Goal: Check status: Check status

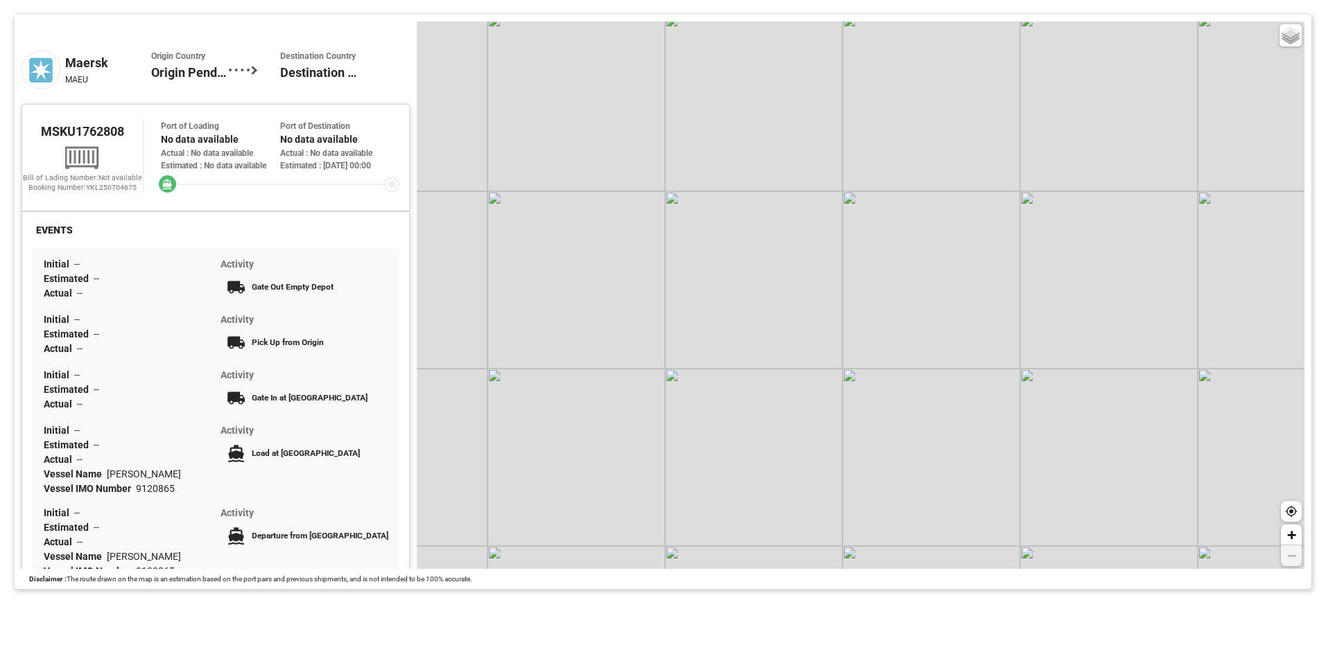
click at [1216, 10] on div "Tracking Map Maersk MAEU Origin Country Origin Pending Destination Country Dest…" at bounding box center [663, 302] width 1326 height 604
click at [123, 132] on span "MSKU1762808" at bounding box center [82, 131] width 83 height 15
click at [69, 139] on span "MSKU1762808" at bounding box center [82, 131] width 83 height 15
click at [78, 193] on div "Booking Number: YKL250704675" at bounding box center [82, 188] width 121 height 10
click at [81, 130] on span "MSKU1762808" at bounding box center [82, 131] width 83 height 15
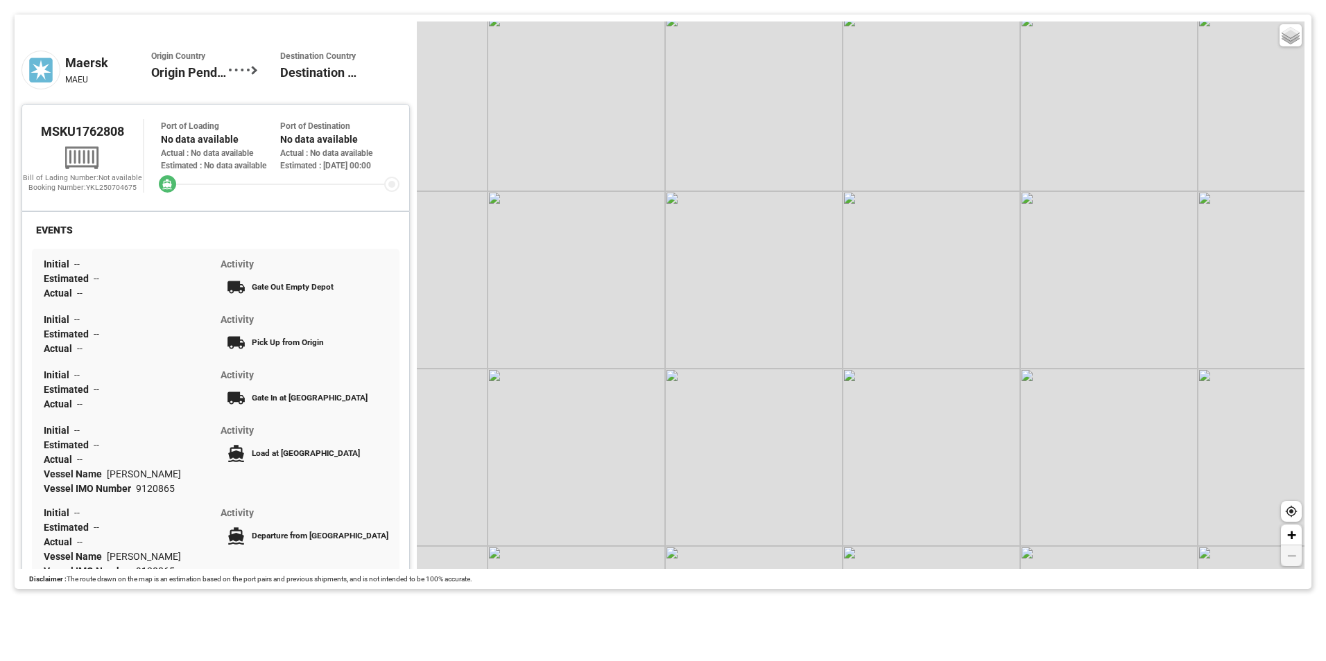
click at [127, 123] on div "MSKU1762808 Bill of Lading Number: Not available Booking Number: YKL250704675 P…" at bounding box center [215, 156] width 387 height 82
click at [100, 134] on span "MSKU1762808" at bounding box center [82, 131] width 83 height 15
click at [377, 63] on div "Maersk MAEU Origin Country Origin Pending Destination Country Destination Pendi…" at bounding box center [215, 70] width 388 height 68
click at [324, 124] on div "Port of Destination" at bounding box center [339, 126] width 119 height 12
click at [206, 172] on div "Port of Loading No data available Actual : No data available Estimated : No dat…" at bounding box center [220, 146] width 119 height 52
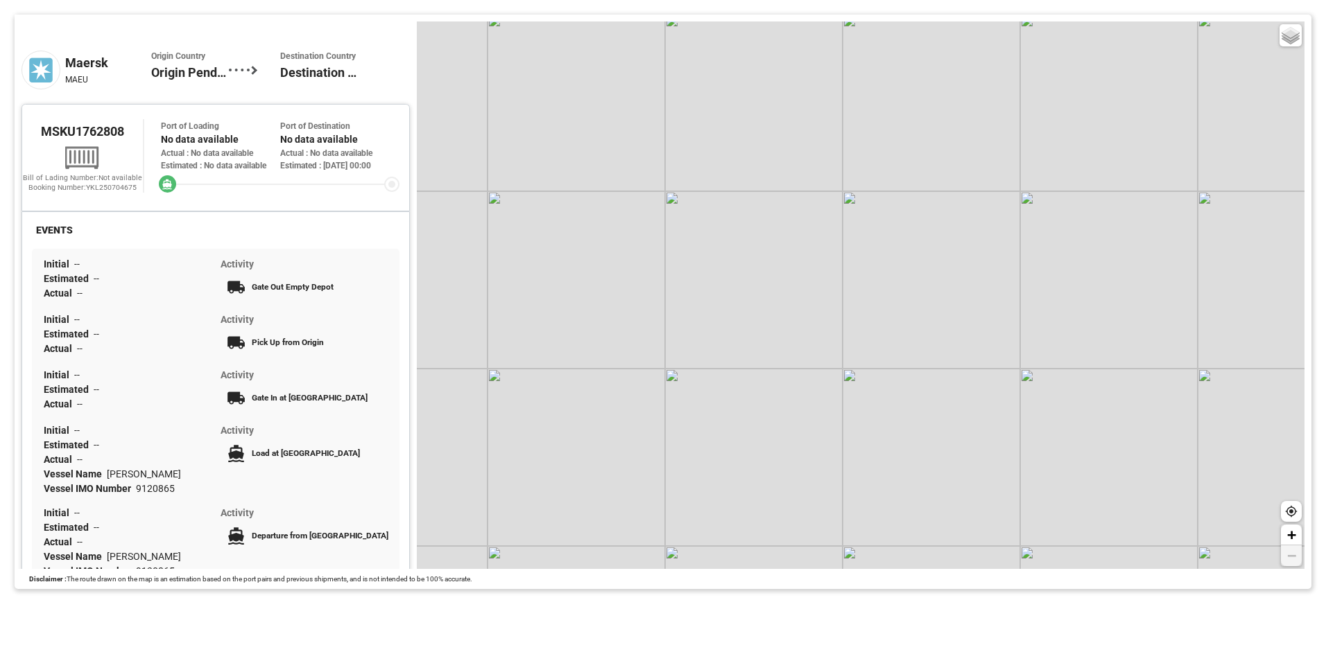
click at [129, 197] on div "MSKU1762808 Bill of Lading Number: Not available Booking Number: YKL250704675 P…" at bounding box center [215, 156] width 387 height 82
click at [82, 126] on div "MSKU1762808" at bounding box center [82, 131] width 121 height 24
click at [61, 153] on div at bounding box center [82, 157] width 121 height 28
click at [85, 183] on div "Bill of Lading Number: Not available" at bounding box center [82, 178] width 121 height 10
click at [123, 136] on span "MSKU1762808" at bounding box center [82, 131] width 83 height 15
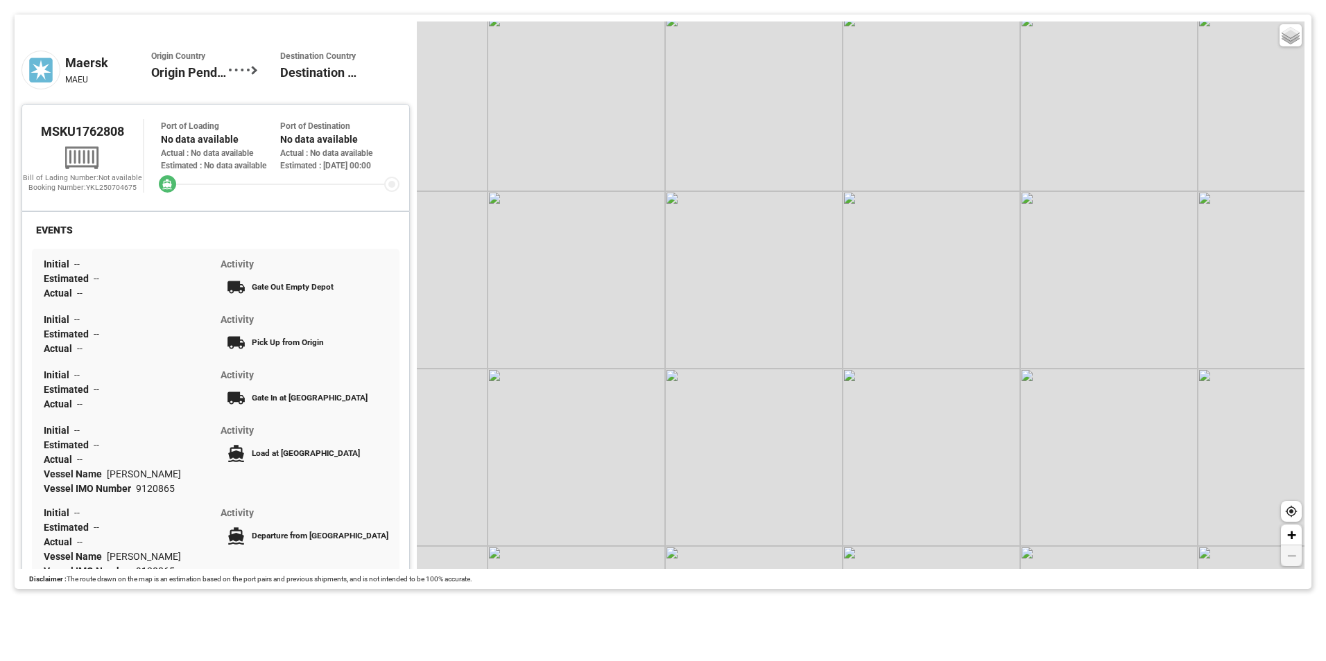
click at [58, 137] on span "MSKU1762808" at bounding box center [82, 131] width 83 height 15
click at [67, 62] on div "Maersk" at bounding box center [108, 62] width 86 height 19
click at [153, 59] on span "Origin Country" at bounding box center [190, 57] width 78 height 12
click at [78, 59] on div "Maersk" at bounding box center [108, 62] width 86 height 19
click at [253, 59] on div at bounding box center [245, 70] width 33 height 39
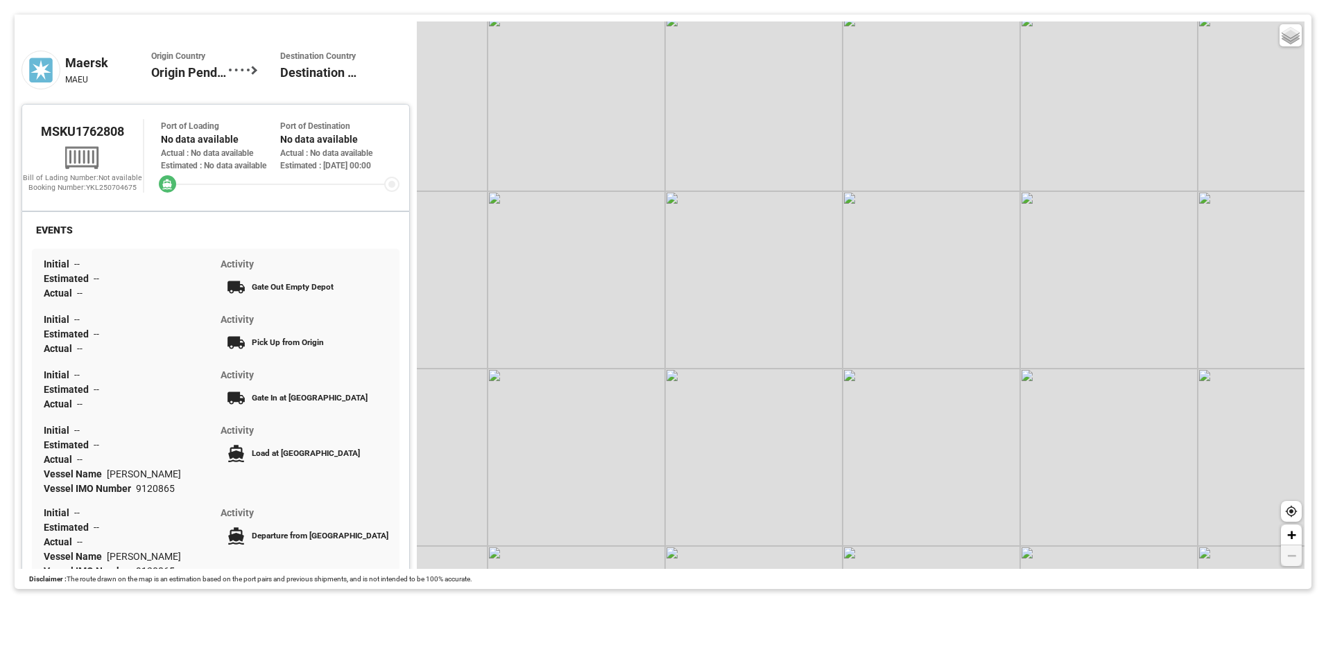
click at [283, 59] on span "Destination Country" at bounding box center [319, 57] width 78 height 12
click at [297, 98] on div "Maersk MAEU Origin Country Origin Pending Destination Country Destination Pendi…" at bounding box center [215, 70] width 388 height 68
click at [293, 161] on div "Estimated : 21-Aug-2025 00:00" at bounding box center [339, 165] width 119 height 12
click at [342, 155] on div "Actual : No data available" at bounding box center [339, 153] width 119 height 12
click at [105, 155] on div at bounding box center [82, 157] width 121 height 28
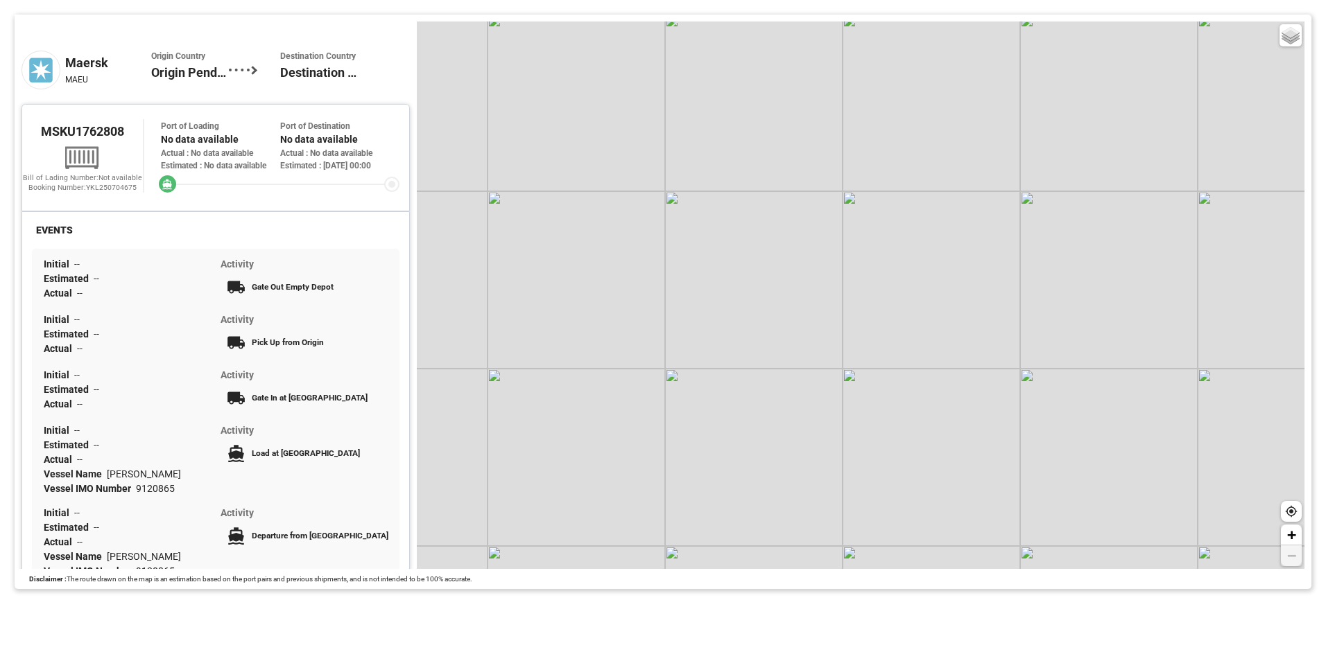
click at [87, 122] on div "MSKU1762808 Bill of Lading Number: Not available Booking Number: YKL250704675 P…" at bounding box center [215, 156] width 387 height 82
click at [78, 171] on icon at bounding box center [82, 157] width 35 height 28
click at [83, 183] on div "Bill of Lading Number: Not available" at bounding box center [82, 178] width 121 height 10
click at [294, 147] on div "Actual : No data available" at bounding box center [339, 153] width 119 height 12
click at [277, 211] on div at bounding box center [215, 204] width 387 height 14
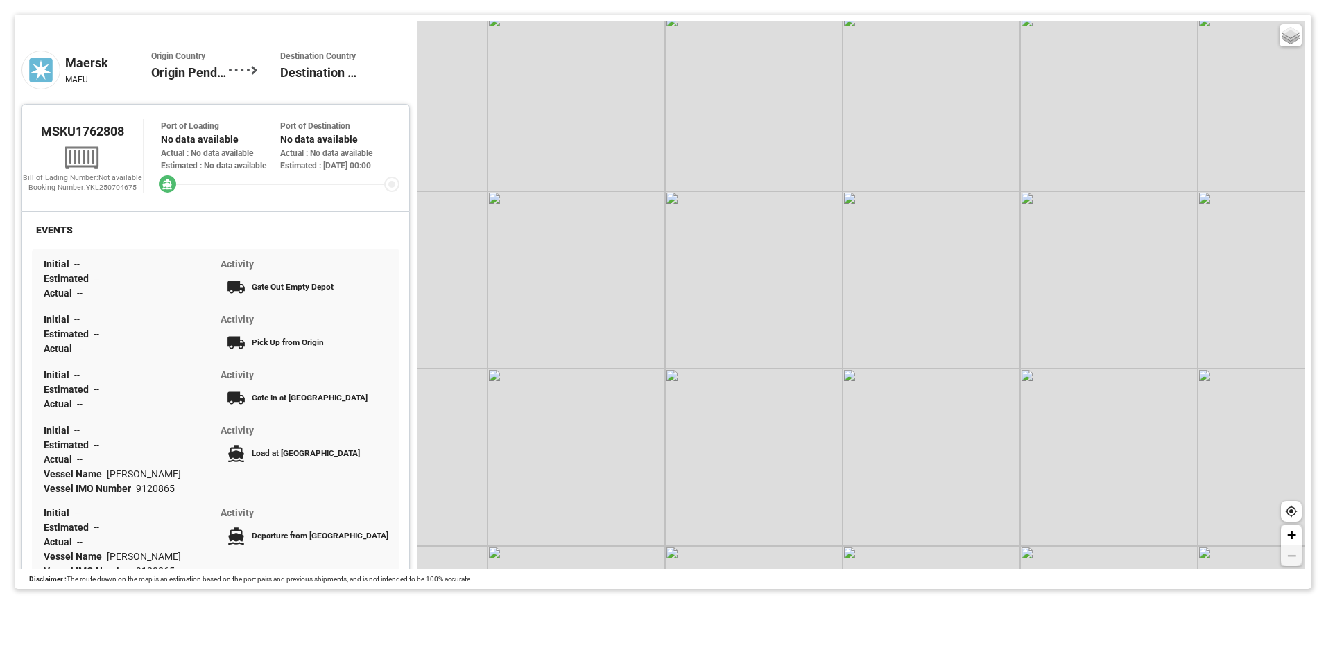
click at [70, 160] on icon at bounding box center [70, 157] width 1 height 12
click at [71, 138] on span "MSKU1762808" at bounding box center [82, 131] width 83 height 15
click at [89, 123] on div "MSKU1762808 Bill of Lading Number: Not available Booking Number: YKL250704675 P…" at bounding box center [215, 156] width 387 height 82
click at [92, 150] on icon at bounding box center [82, 157] width 35 height 28
click at [105, 178] on div "MSKU1762808 Bill of Lading Number: Not available Booking Number: YKL250704675" at bounding box center [83, 155] width 122 height 73
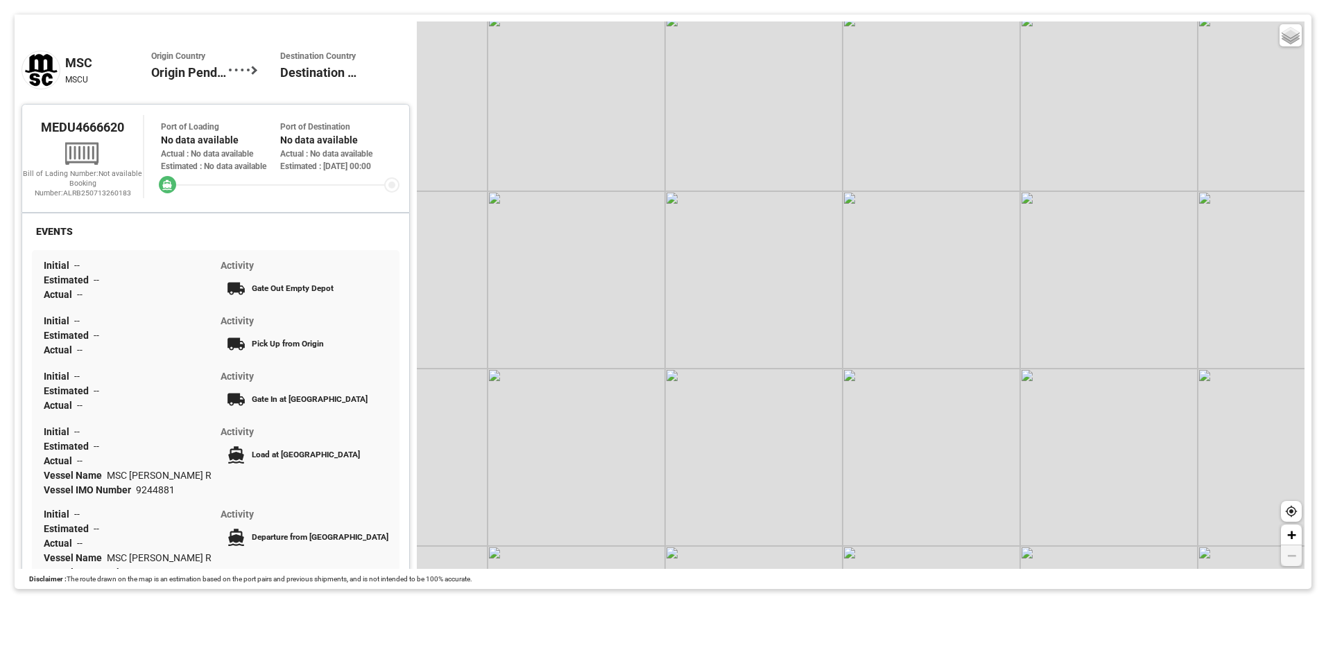
click at [111, 157] on div at bounding box center [82, 153] width 121 height 28
click at [89, 139] on div "MEDU4666620" at bounding box center [82, 127] width 121 height 24
click at [89, 130] on span "MEDU4666620" at bounding box center [82, 127] width 83 height 15
drag, startPoint x: 89, startPoint y: 130, endPoint x: 140, endPoint y: 143, distance: 52.8
click at [89, 130] on span "MEDU4666620" at bounding box center [82, 127] width 83 height 15
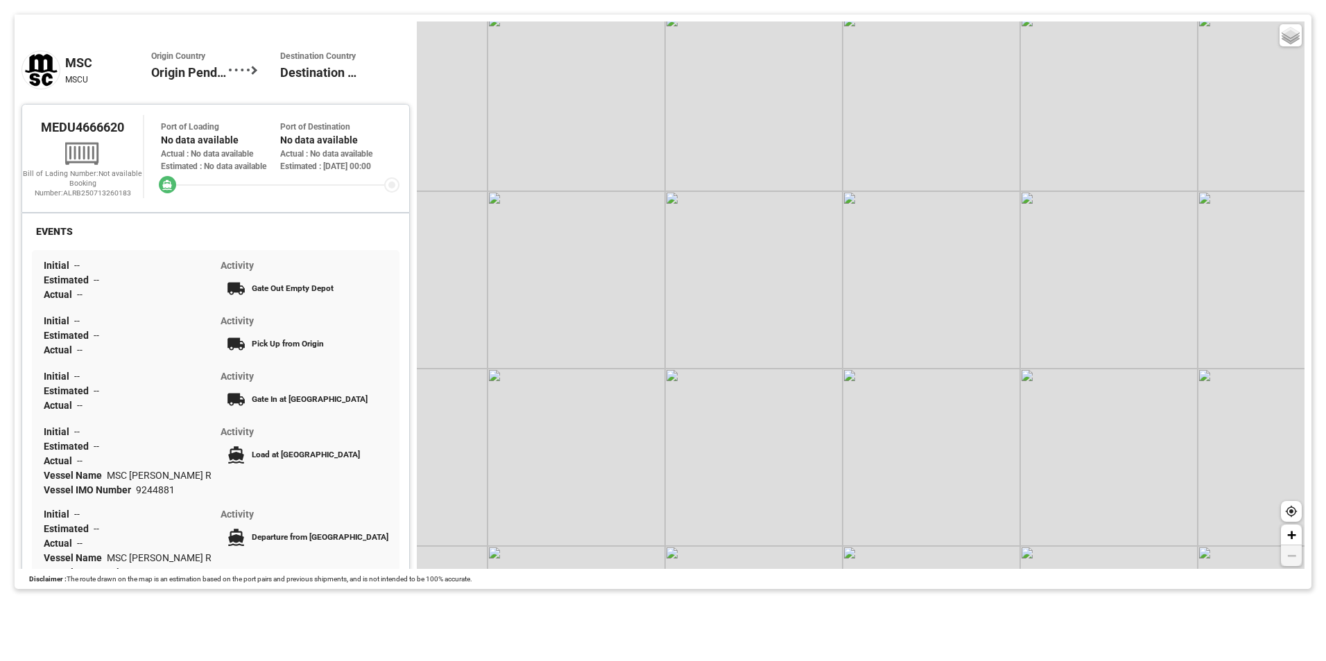
click at [195, 142] on div "No data available" at bounding box center [220, 140] width 119 height 15
click at [308, 173] on div "Estimated : 18-Aug-2025 00:00" at bounding box center [339, 166] width 119 height 12
click at [295, 193] on div at bounding box center [280, 184] width 238 height 15
click at [164, 191] on icon at bounding box center [166, 185] width 9 height 10
click at [98, 198] on div "Booking Number: ALRB250713260183" at bounding box center [82, 188] width 121 height 19
